Goal: Check status: Check status

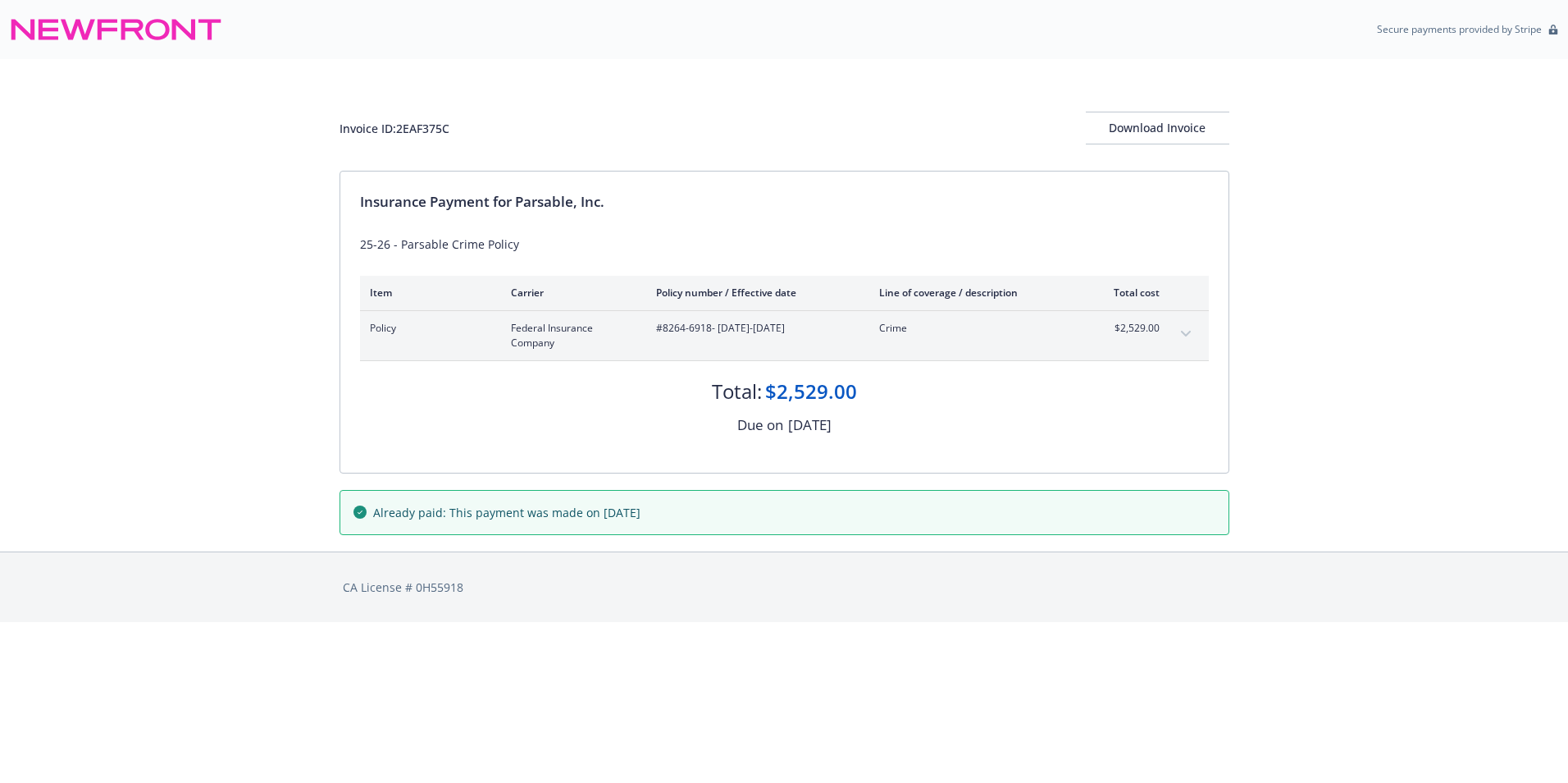
click at [79, 18] on icon at bounding box center [116, 29] width 213 height 39
